Goal: Task Accomplishment & Management: Use online tool/utility

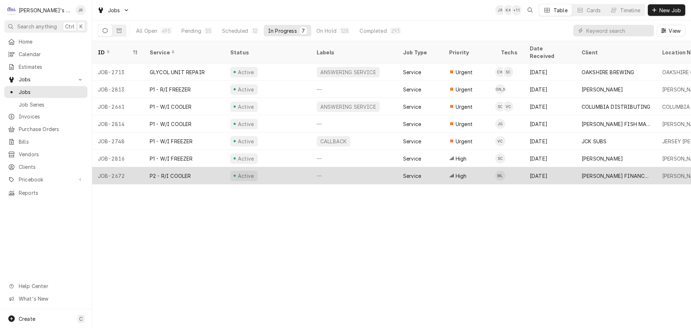
click at [284, 167] on div "Active" at bounding box center [268, 175] width 86 height 17
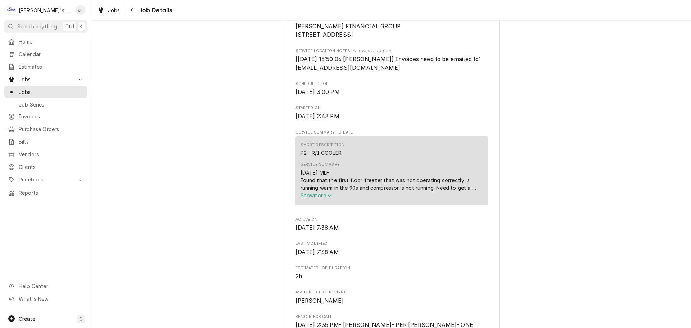
scroll to position [180, 0]
click at [310, 197] on span "Show more" at bounding box center [316, 194] width 32 height 6
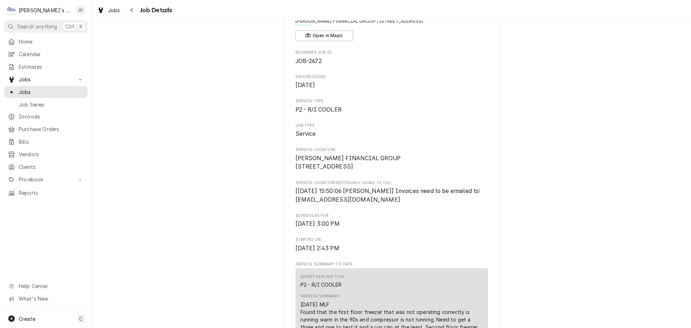
scroll to position [0, 0]
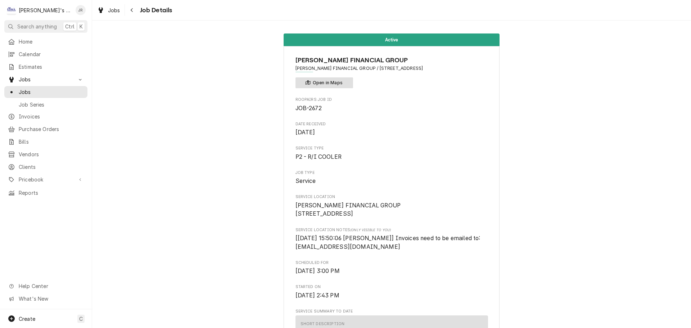
click at [305, 79] on button "Open in Maps" at bounding box center [324, 82] width 58 height 11
